Goal: Navigation & Orientation: Find specific page/section

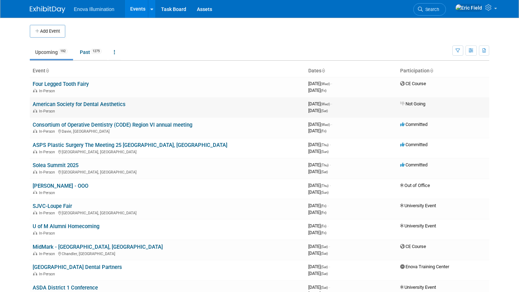
click at [103, 105] on link "American Society for Dental Aesthetics" at bounding box center [79, 104] width 93 height 6
click at [89, 124] on link "Consortium of Operative Dentistry (CODE) Region VI annual meeting" at bounding box center [113, 125] width 160 height 6
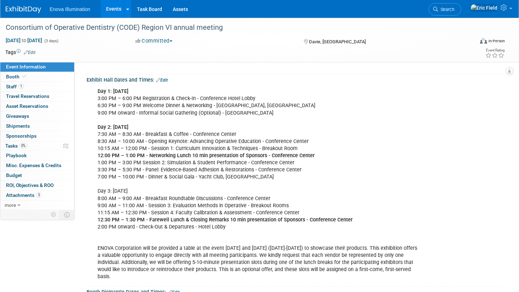
scroll to position [143, 0]
